Goal: Transaction & Acquisition: Purchase product/service

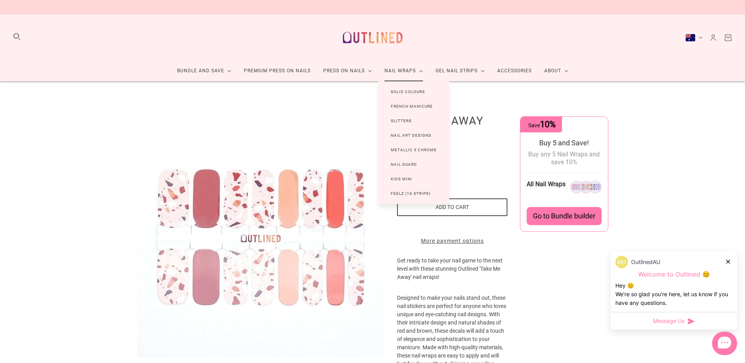
click at [406, 91] on link "Solid Colours" at bounding box center [407, 91] width 59 height 15
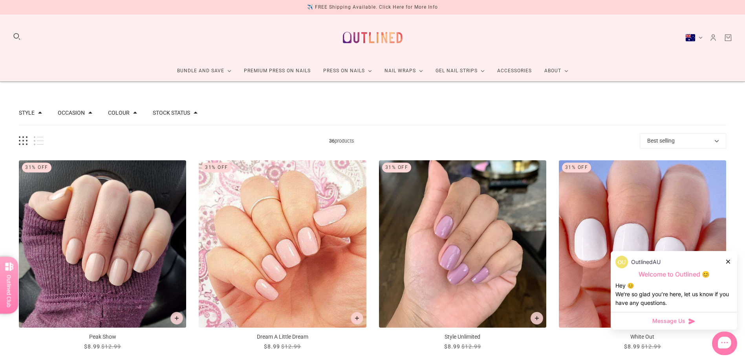
click at [732, 262] on div "OutlinedAU" at bounding box center [674, 262] width 117 height 13
click at [729, 262] on icon at bounding box center [728, 262] width 4 height 4
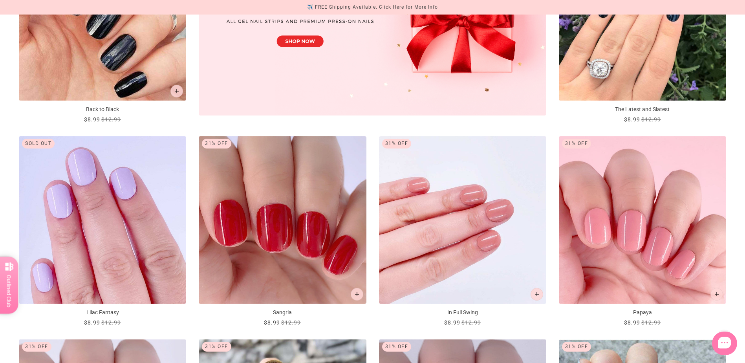
scroll to position [471, 0]
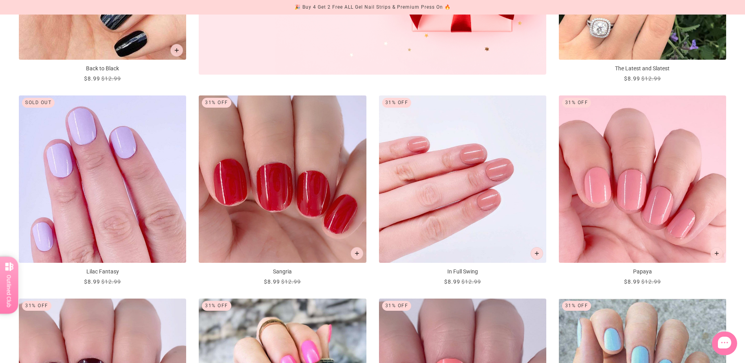
click at [355, 253] on icon "Add to cart" at bounding box center [357, 253] width 4 height 4
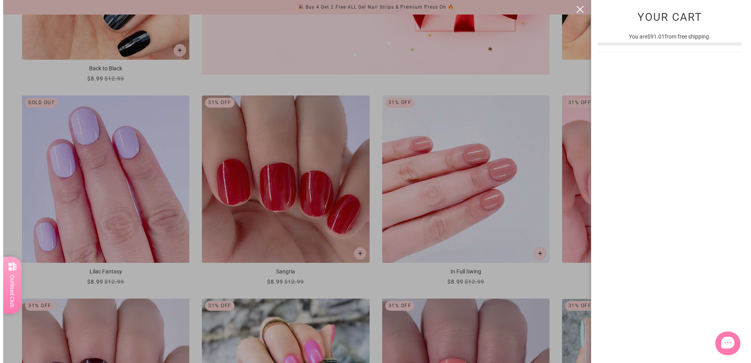
scroll to position [0, 0]
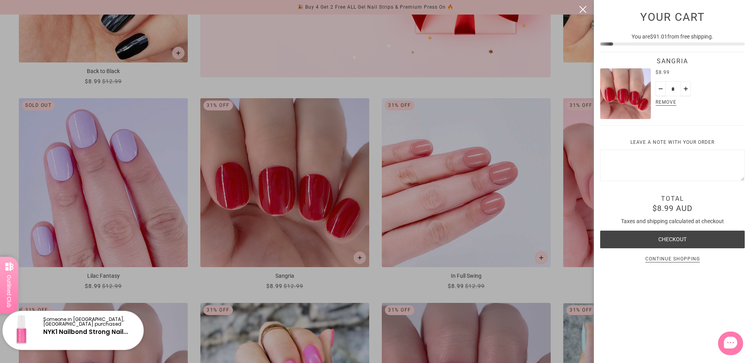
click at [393, 85] on div at bounding box center [375, 181] width 751 height 363
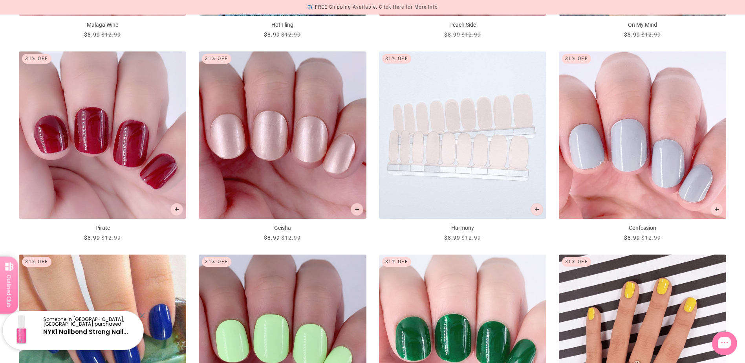
scroll to position [943, 0]
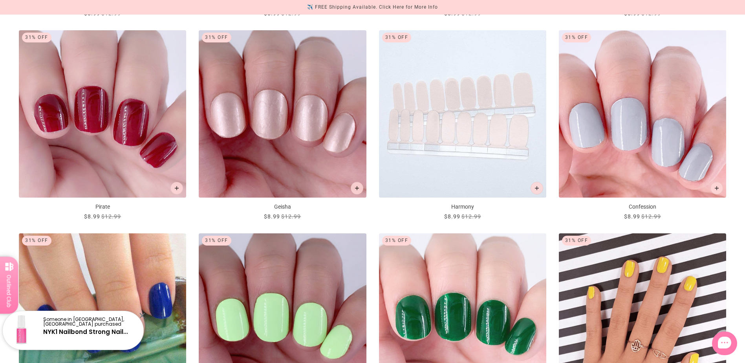
click at [176, 189] on icon "Add to cart" at bounding box center [177, 188] width 4 height 4
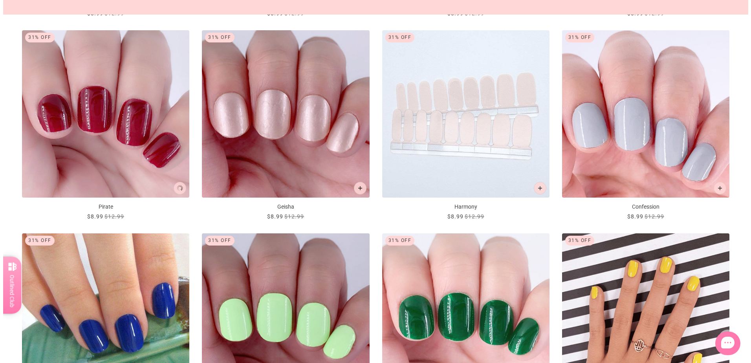
scroll to position [0, 0]
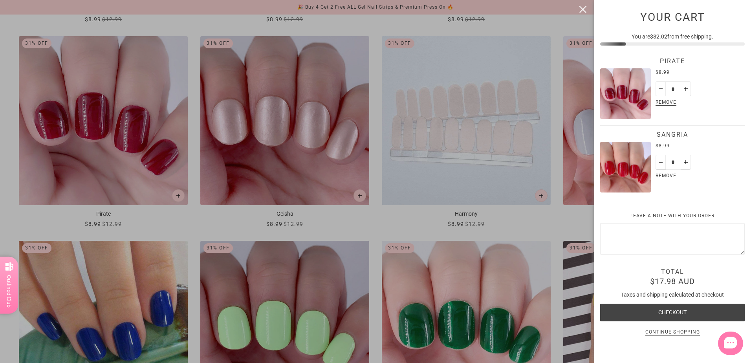
click at [510, 220] on div at bounding box center [375, 181] width 751 height 363
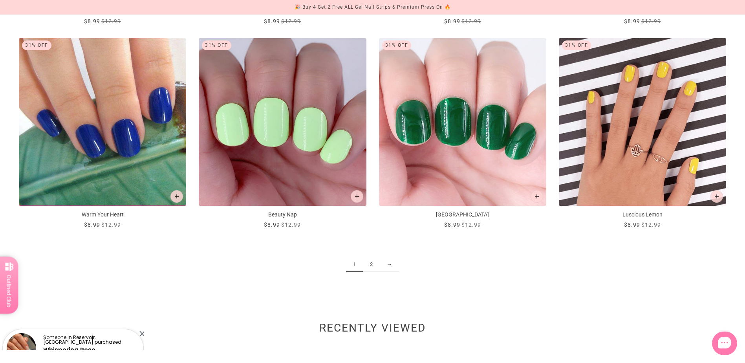
scroll to position [1139, 0]
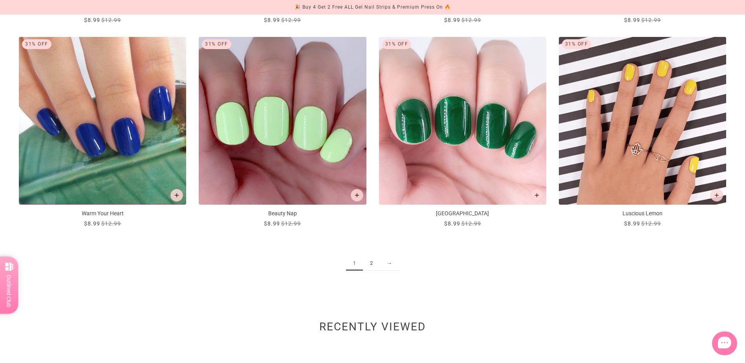
click at [370, 267] on link "2" at bounding box center [371, 263] width 17 height 15
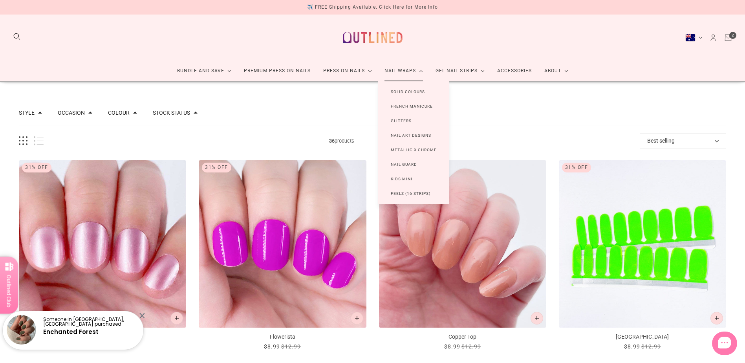
click at [415, 136] on link "Nail Art Designs" at bounding box center [411, 135] width 66 height 15
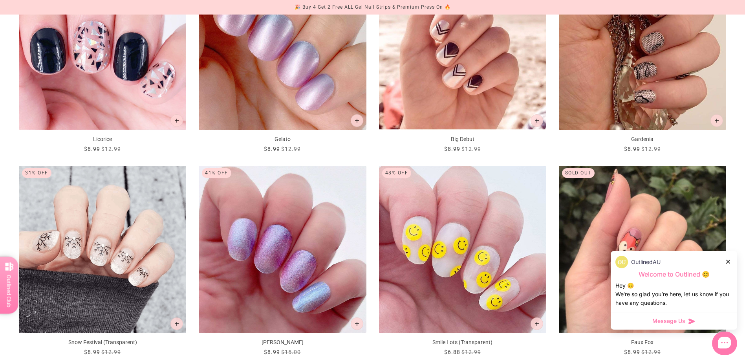
scroll to position [904, 0]
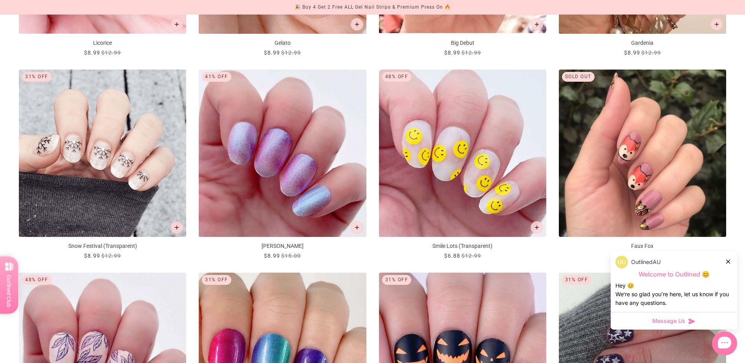
click at [728, 262] on icon at bounding box center [728, 262] width 4 height 4
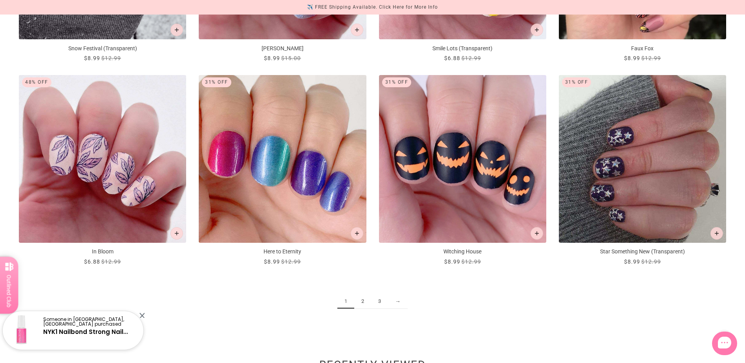
scroll to position [1139, 0]
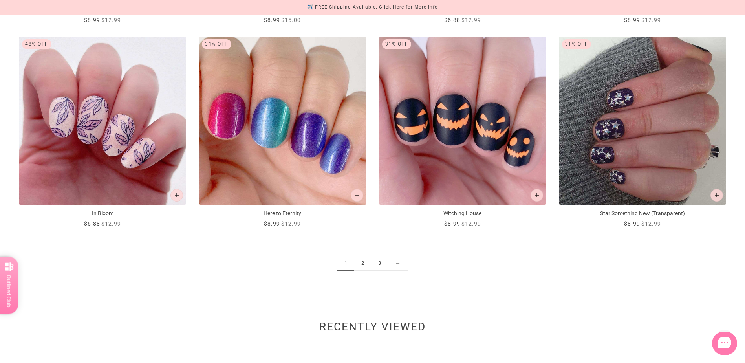
click at [362, 266] on link "2" at bounding box center [362, 263] width 17 height 15
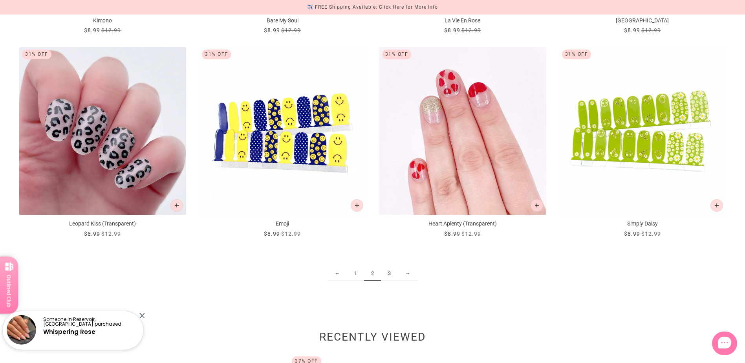
scroll to position [1257, 0]
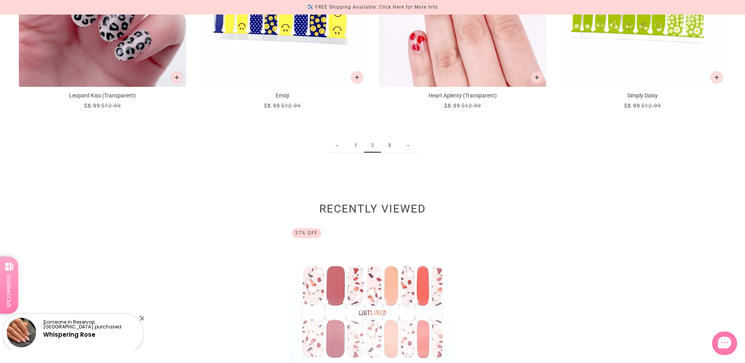
click at [394, 147] on link "3" at bounding box center [389, 145] width 17 height 15
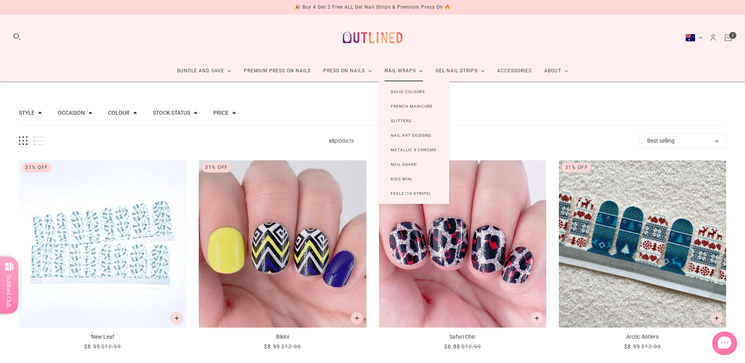
click at [404, 103] on link "French Manicure" at bounding box center [411, 106] width 67 height 15
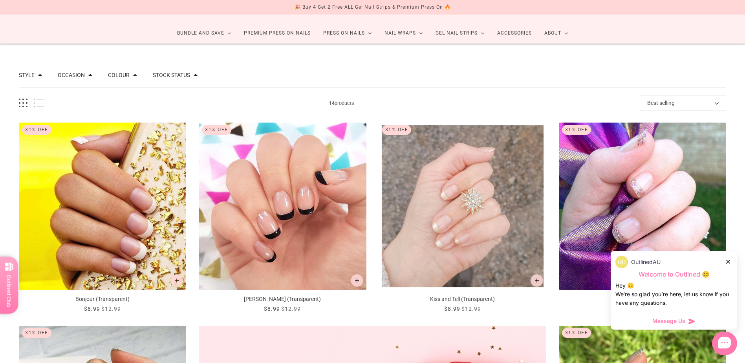
scroll to position [39, 0]
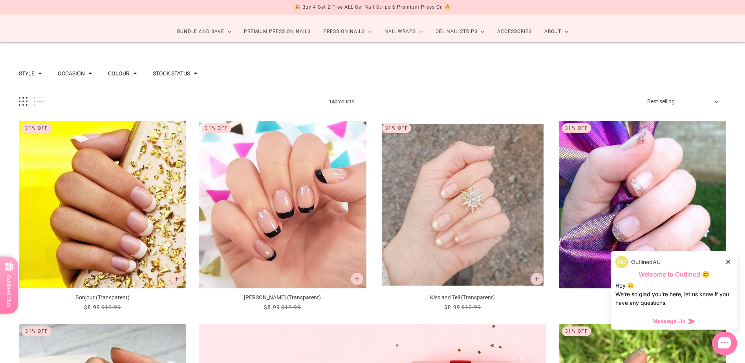
click at [728, 264] on div at bounding box center [728, 261] width 5 height 8
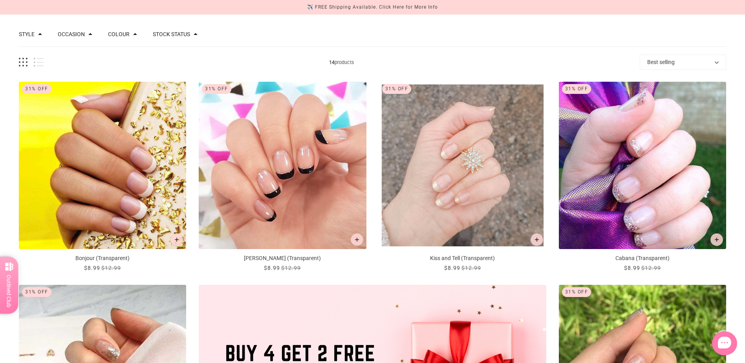
scroll to position [0, 0]
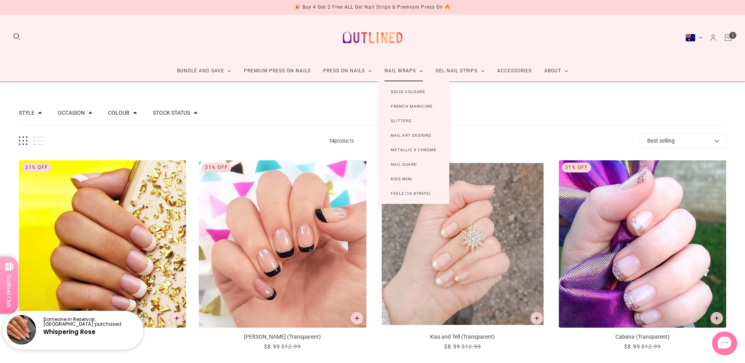
click at [410, 165] on link "Nail Guard" at bounding box center [403, 164] width 51 height 15
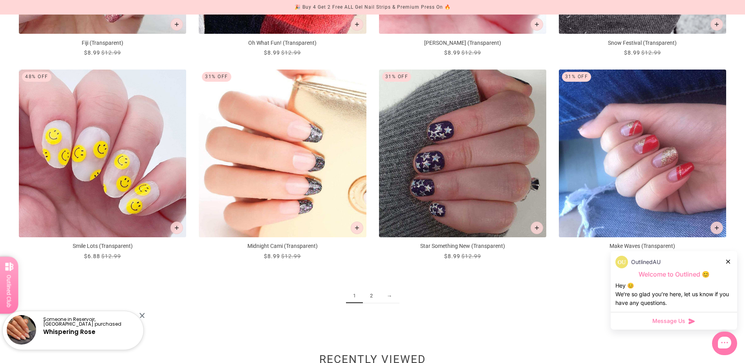
scroll to position [1139, 0]
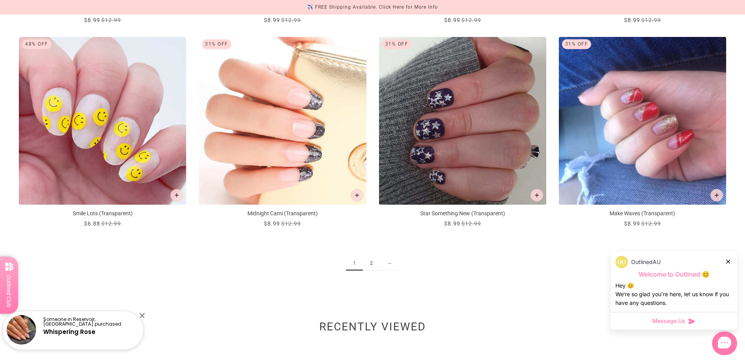
click at [369, 265] on link "2" at bounding box center [371, 263] width 17 height 15
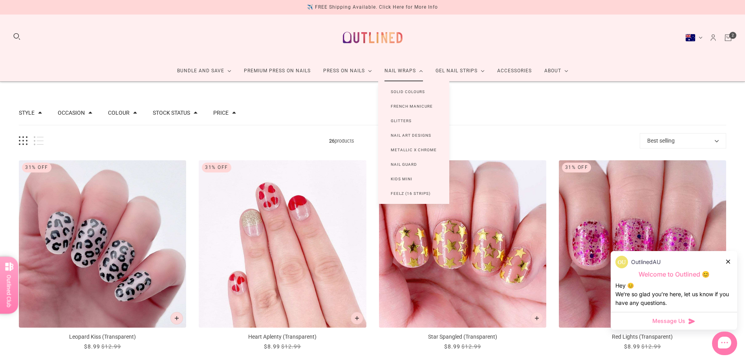
click at [397, 195] on link "Feelz (16 Strips)" at bounding box center [410, 193] width 65 height 15
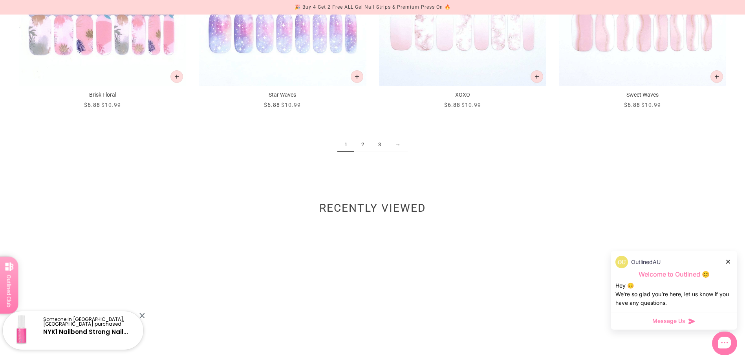
scroll to position [1297, 0]
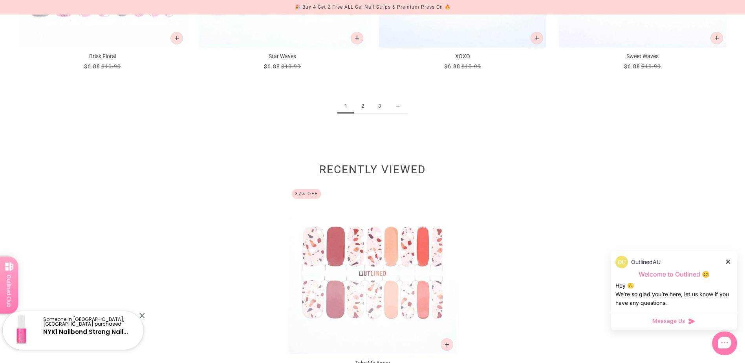
click at [364, 106] on link "2" at bounding box center [362, 106] width 17 height 15
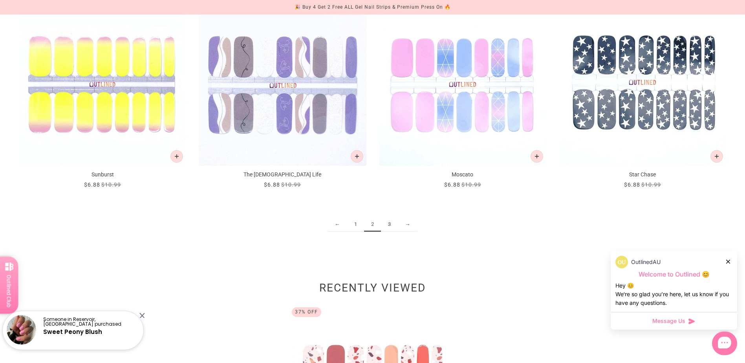
scroll to position [1218, 0]
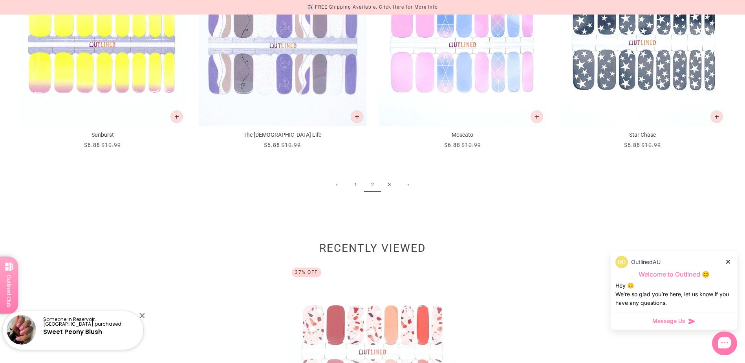
click at [389, 186] on link "3" at bounding box center [389, 185] width 17 height 15
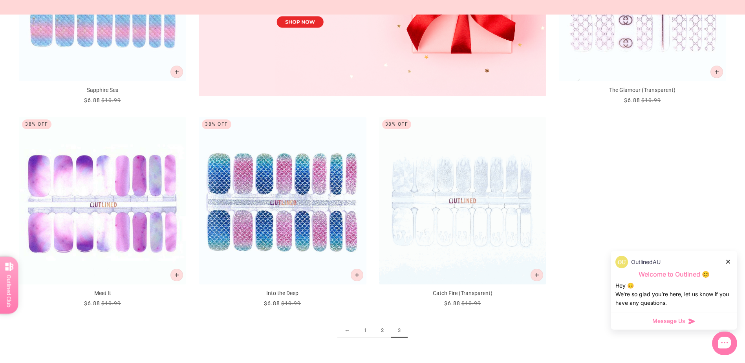
scroll to position [550, 0]
